Goal: Task Accomplishment & Management: Manage account settings

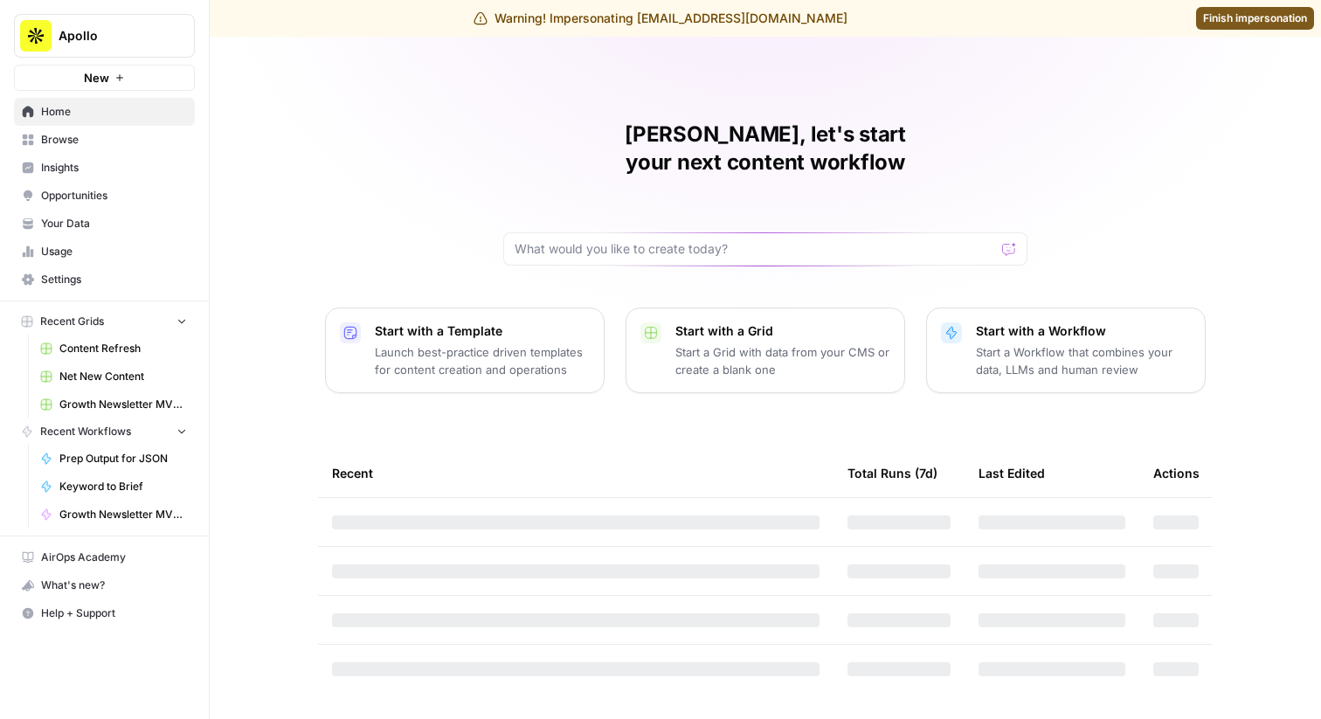
click at [122, 281] on span "Settings" at bounding box center [114, 280] width 146 height 16
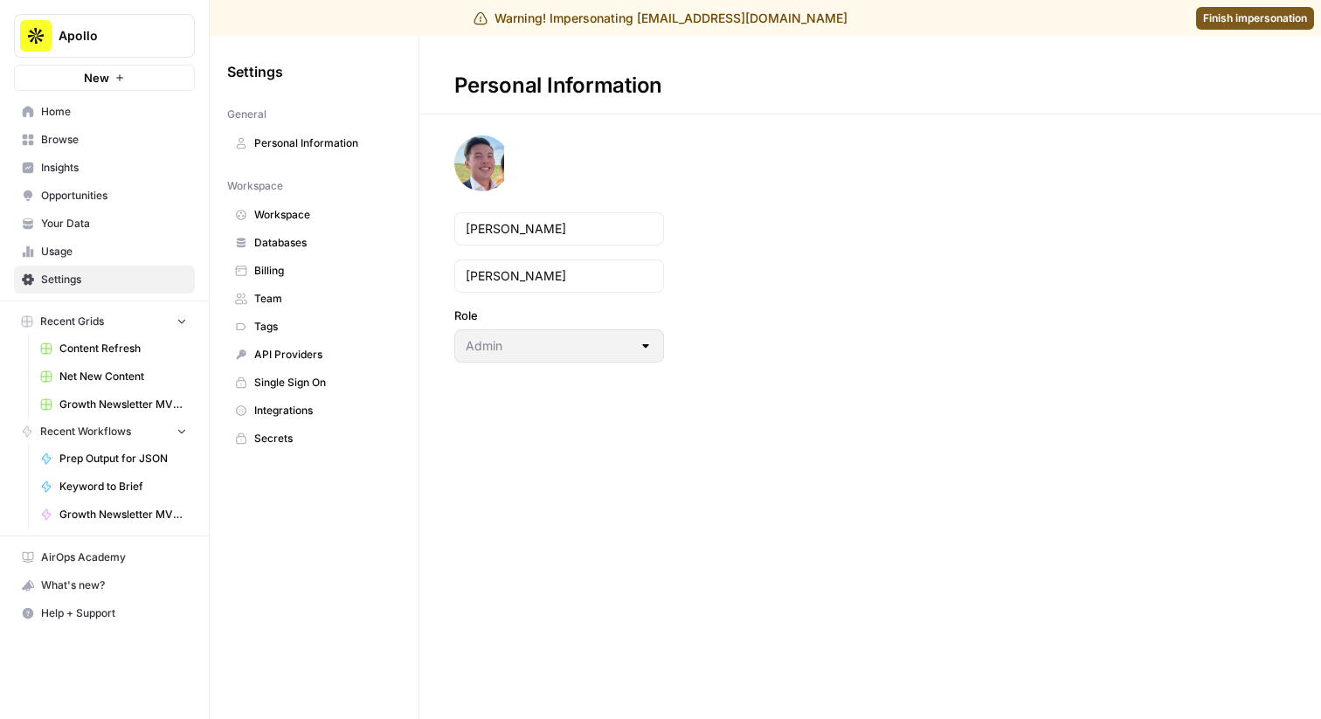
click at [299, 292] on span "Team" at bounding box center [323, 299] width 139 height 16
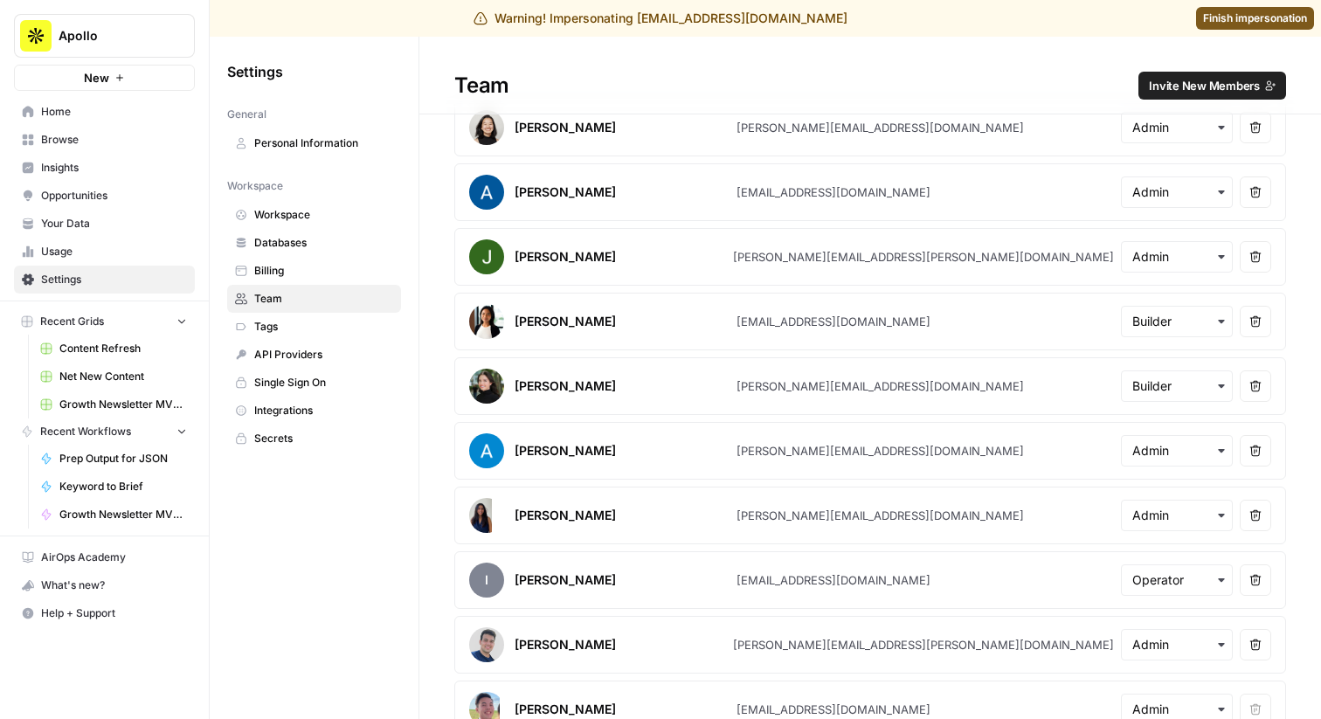
scroll to position [54, 0]
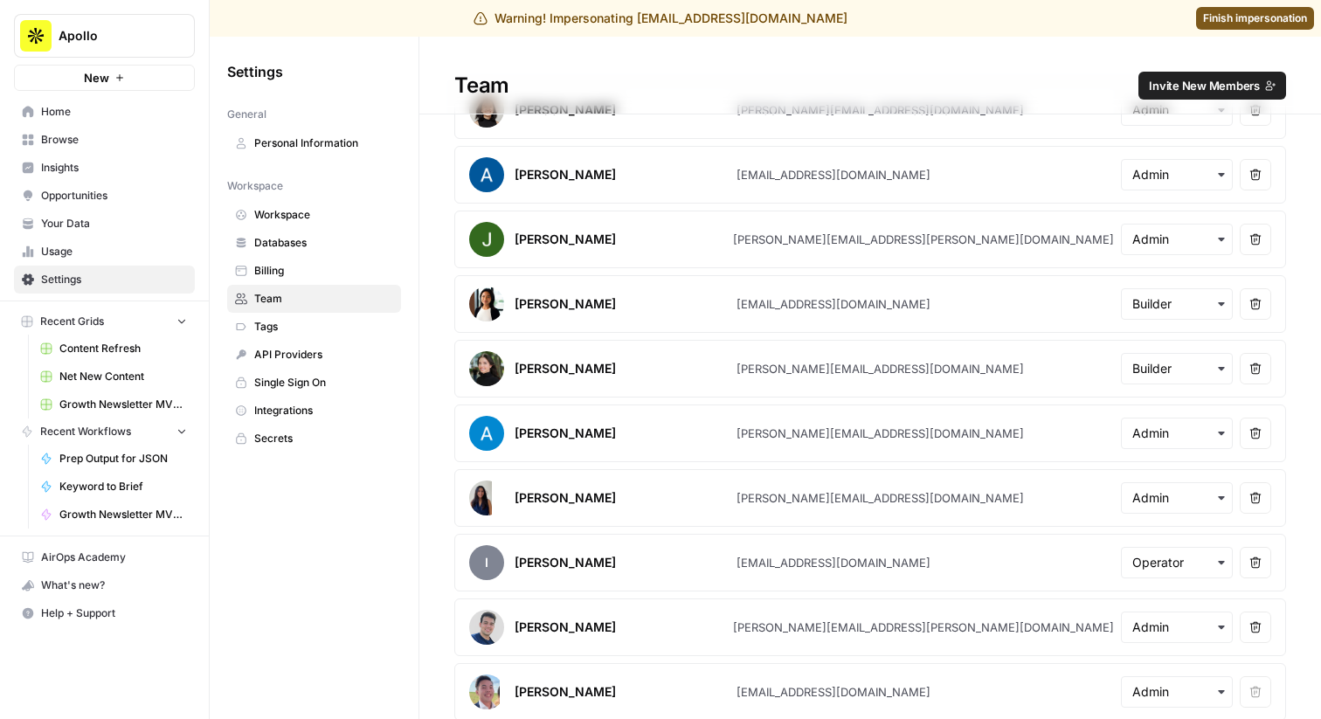
click at [1208, 84] on span "Invite New Members" at bounding box center [1204, 85] width 111 height 17
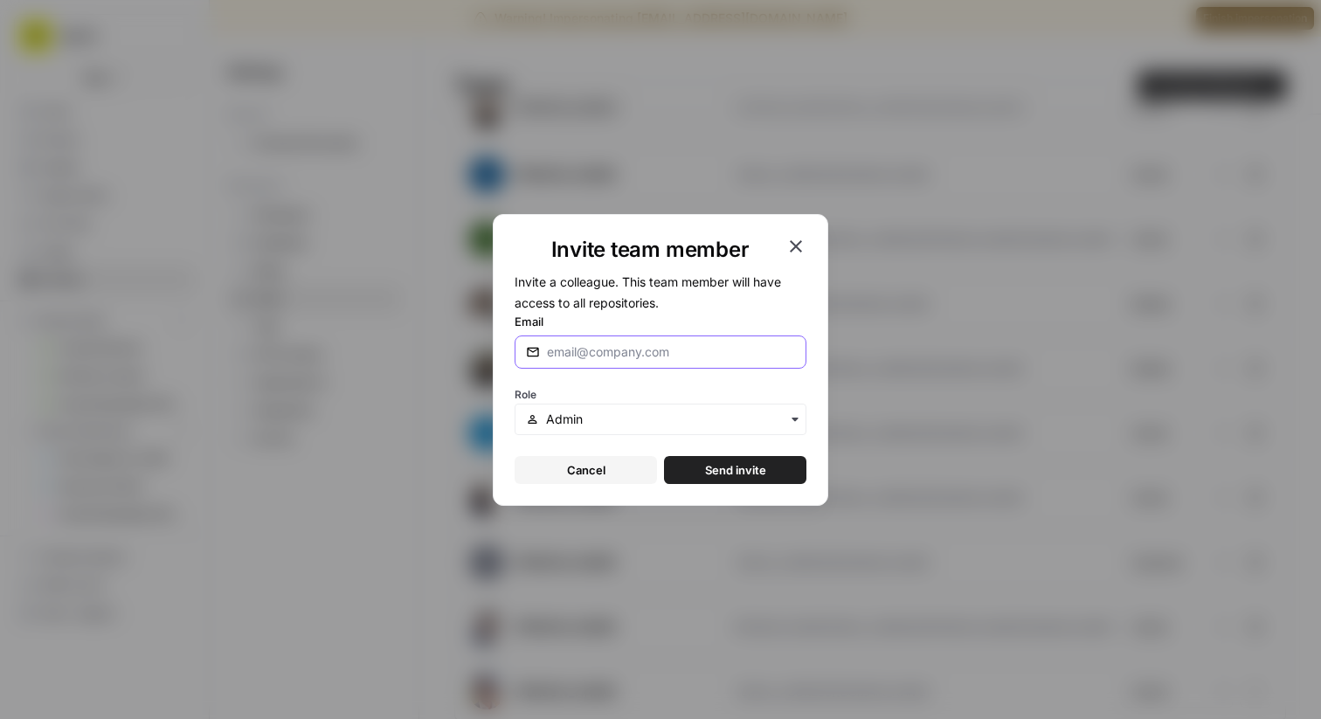
click at [623, 351] on input "Email" at bounding box center [671, 351] width 248 height 17
type input "[PERSON_NAME][EMAIL_ADDRESS][DOMAIN_NAME]"
click at [693, 468] on button "Send invite" at bounding box center [735, 470] width 142 height 28
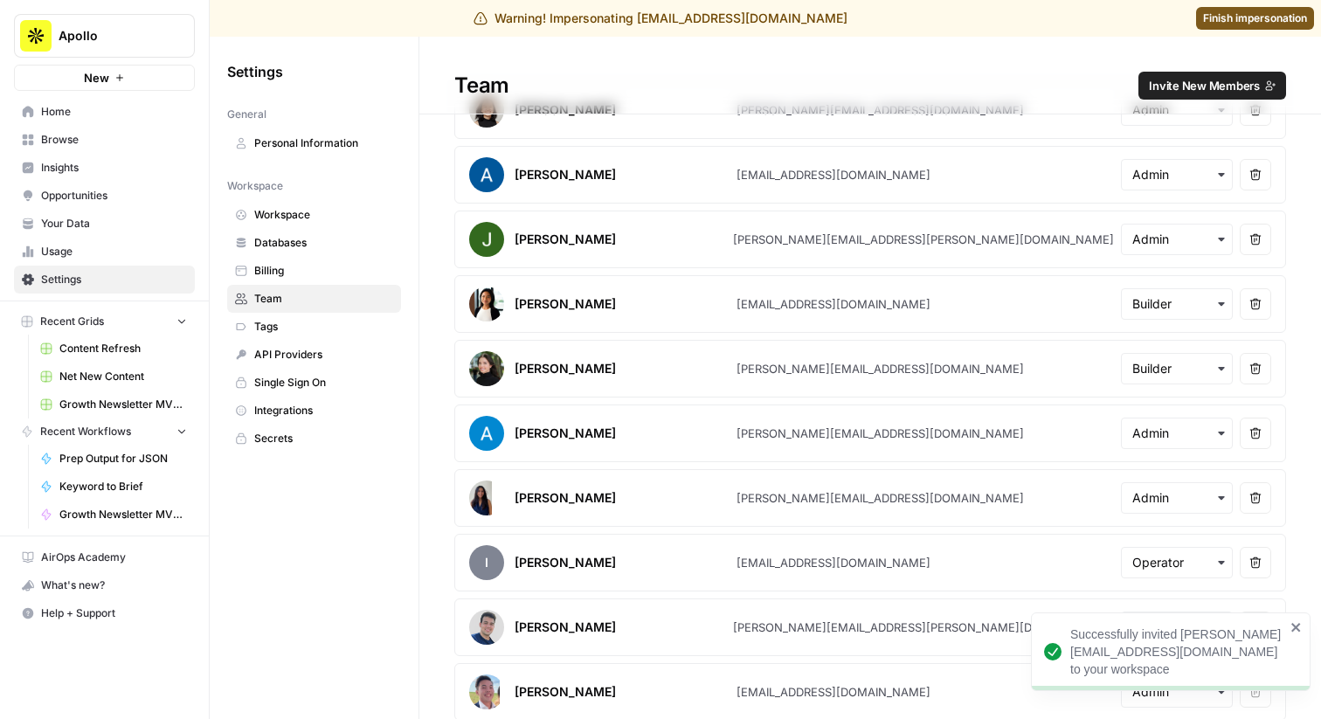
click at [1247, 17] on span "Finish impersonation" at bounding box center [1255, 18] width 104 height 16
